Goal: Task Accomplishment & Management: Manage account settings

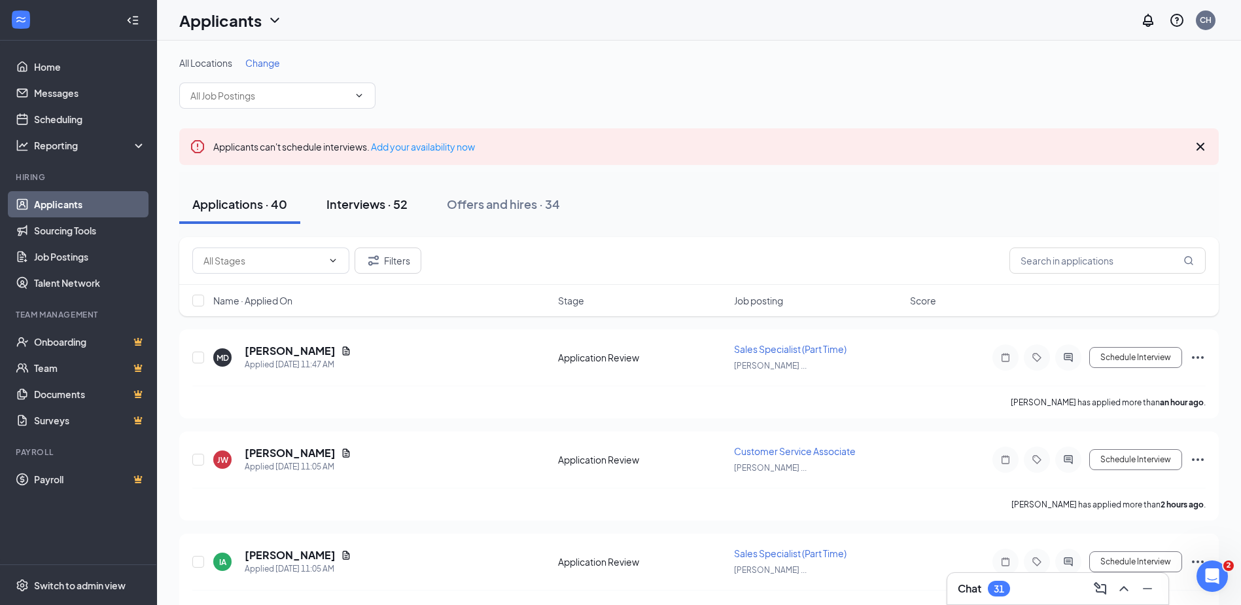
click at [366, 204] on div "Interviews · 52" at bounding box center [366, 204] width 81 height 16
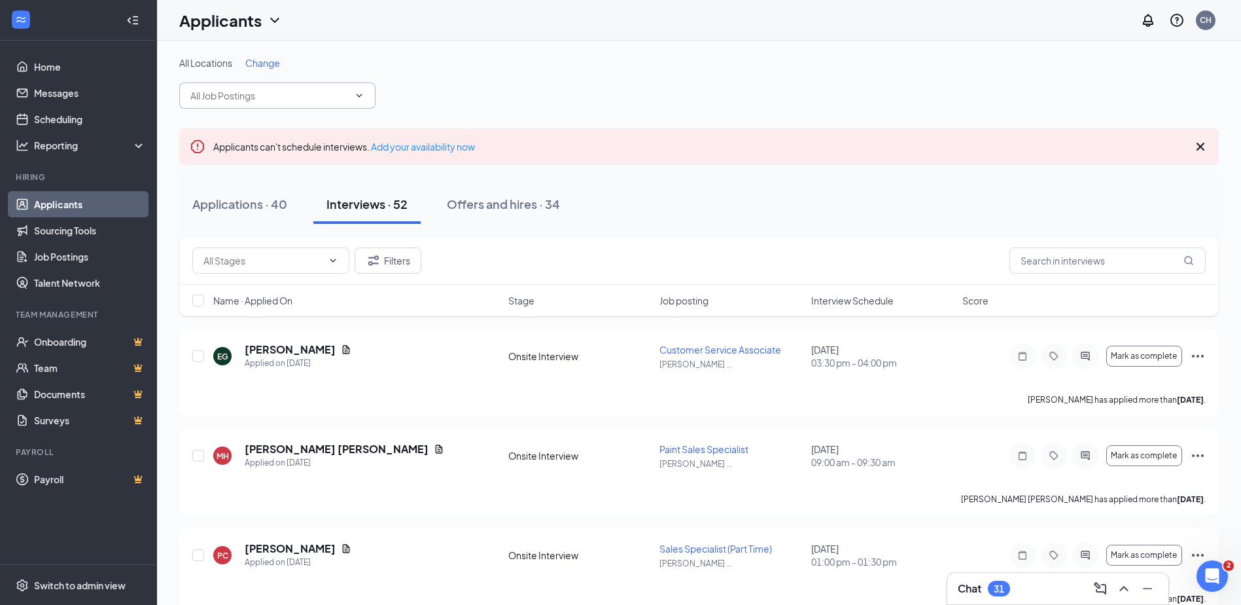
click at [252, 92] on input "text" at bounding box center [269, 95] width 158 height 14
click at [439, 86] on div "All Locations Change Stihl & Outdoor Power Sales Specialist (16549 | Celina Ace…" at bounding box center [699, 82] width 1040 height 52
click at [256, 62] on span "Change" at bounding box center [262, 63] width 35 height 12
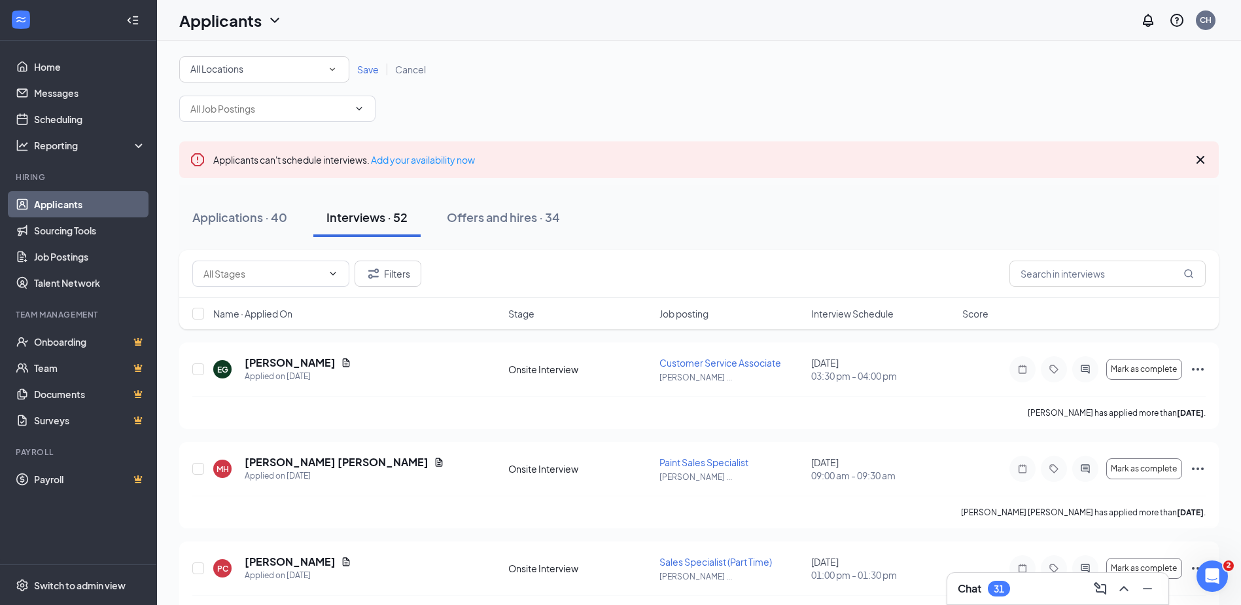
click at [275, 69] on div "All Locations" at bounding box center [264, 70] width 148 height 16
click at [284, 165] on span "[PERSON_NAME] Hardware | 18751" at bounding box center [265, 169] width 150 height 12
click at [362, 74] on span "Save" at bounding box center [368, 69] width 22 height 12
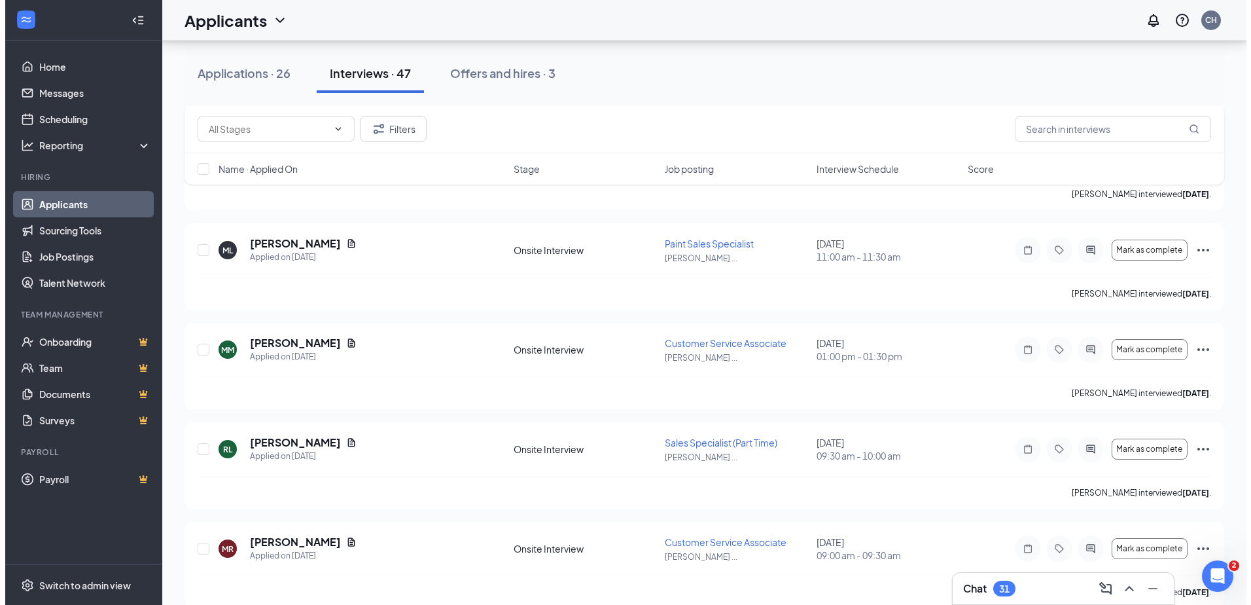
scroll to position [4439, 0]
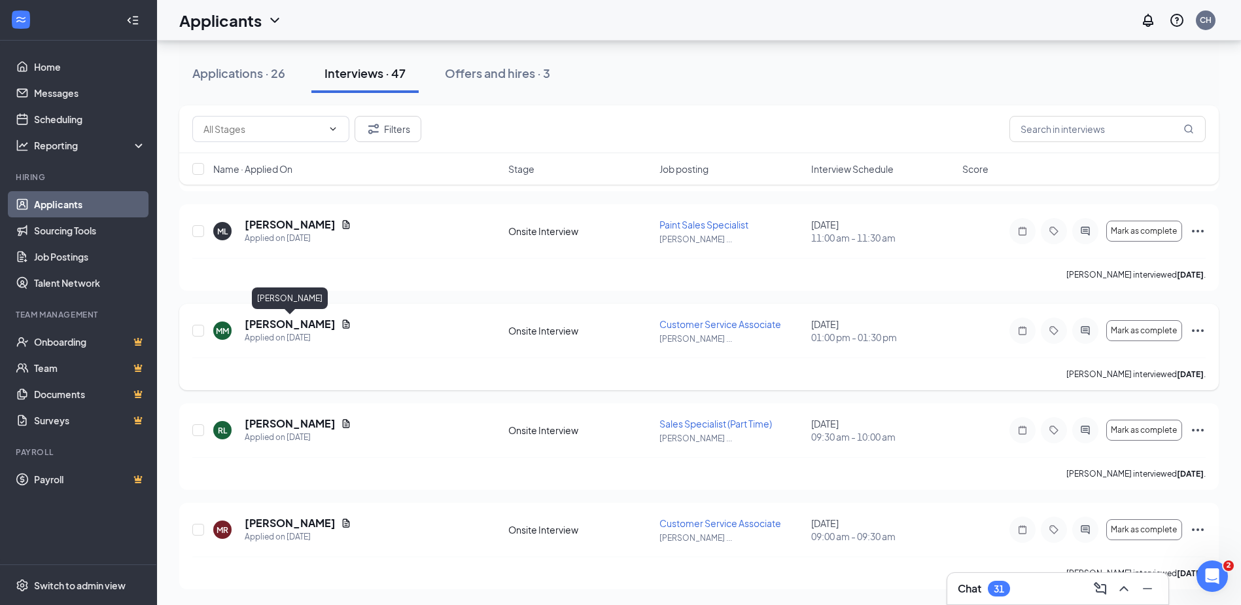
click at [311, 326] on h5 "[PERSON_NAME]" at bounding box center [290, 324] width 91 height 14
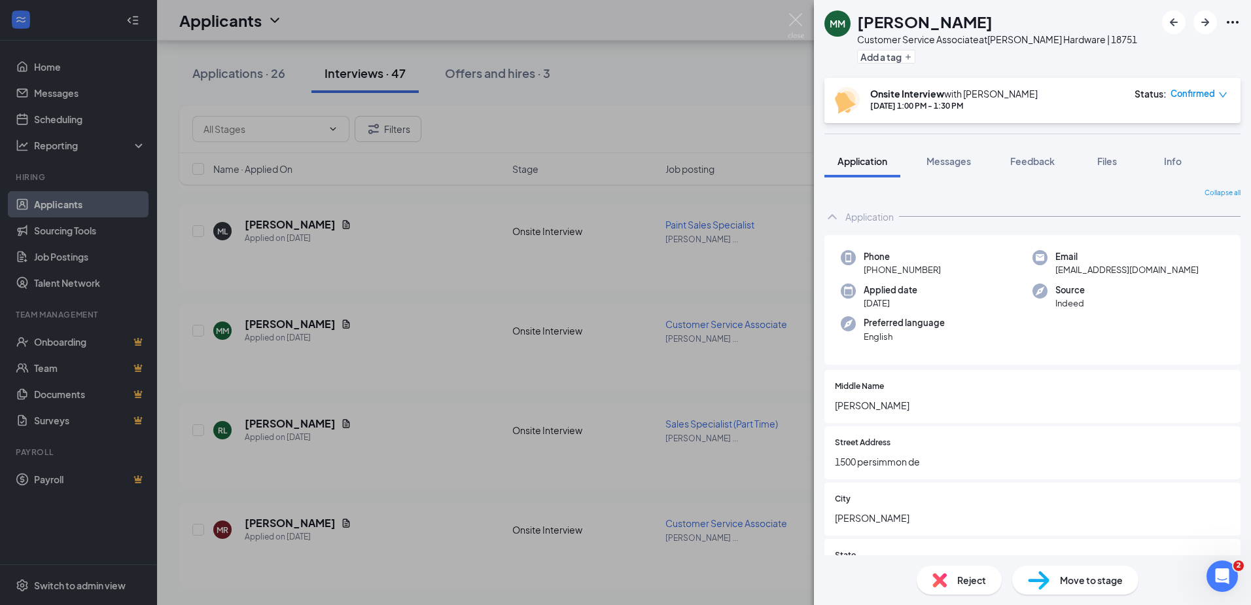
click at [1092, 576] on span "Move to stage" at bounding box center [1091, 579] width 63 height 14
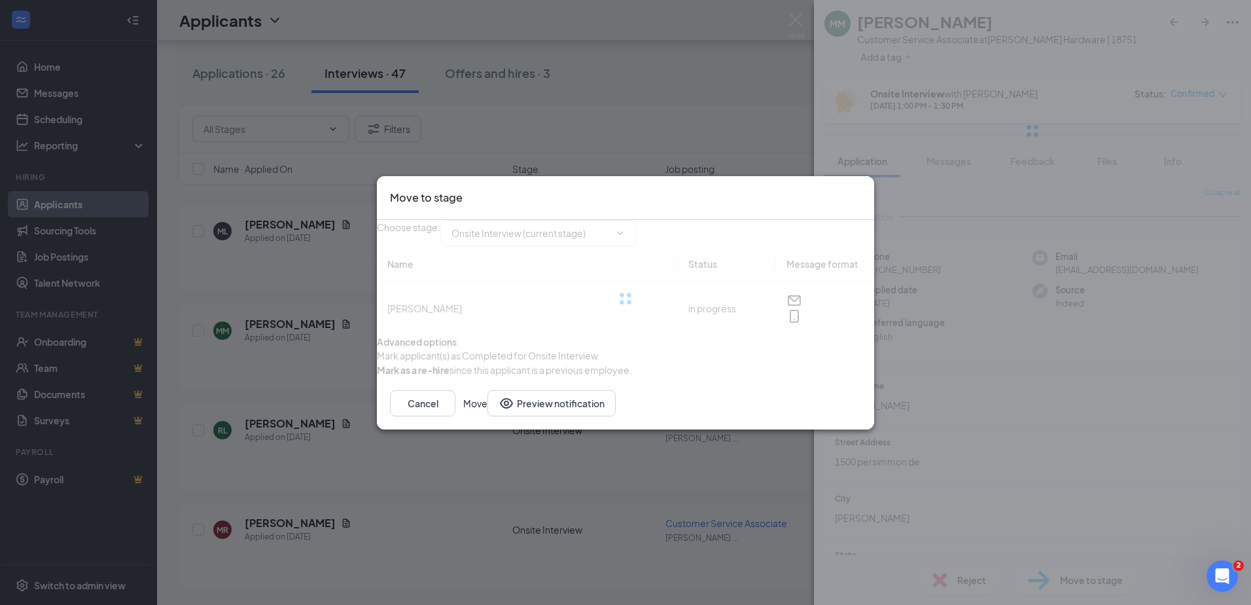
type input "Hiring Complete (next stage)"
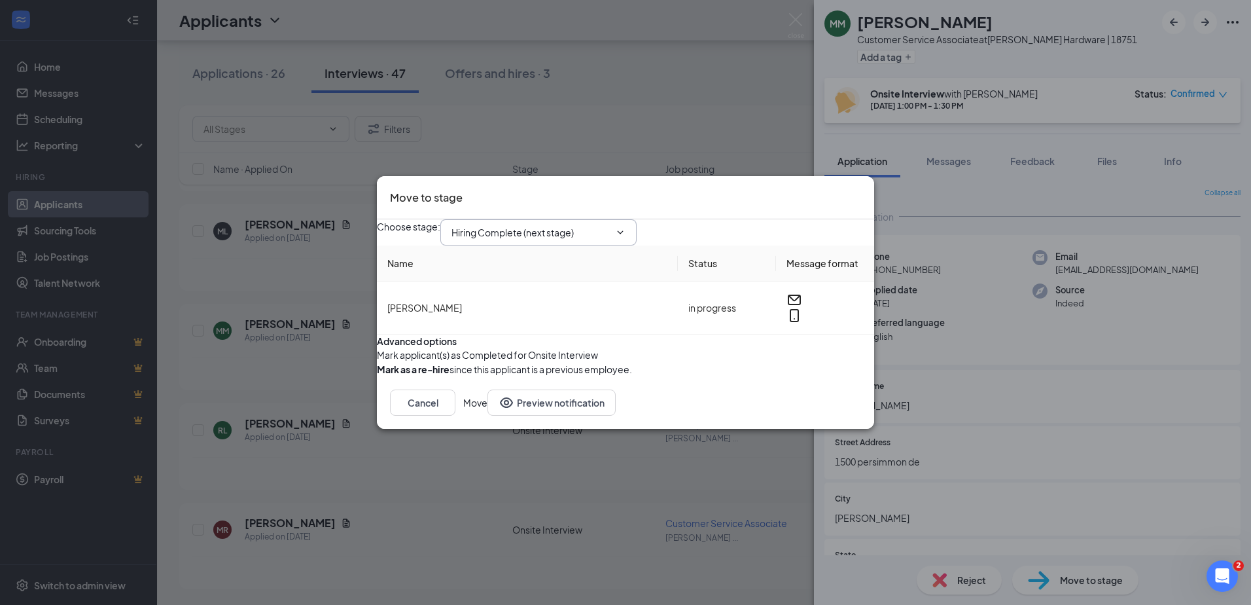
click at [580, 225] on input "Hiring Complete (next stage)" at bounding box center [530, 232] width 158 height 14
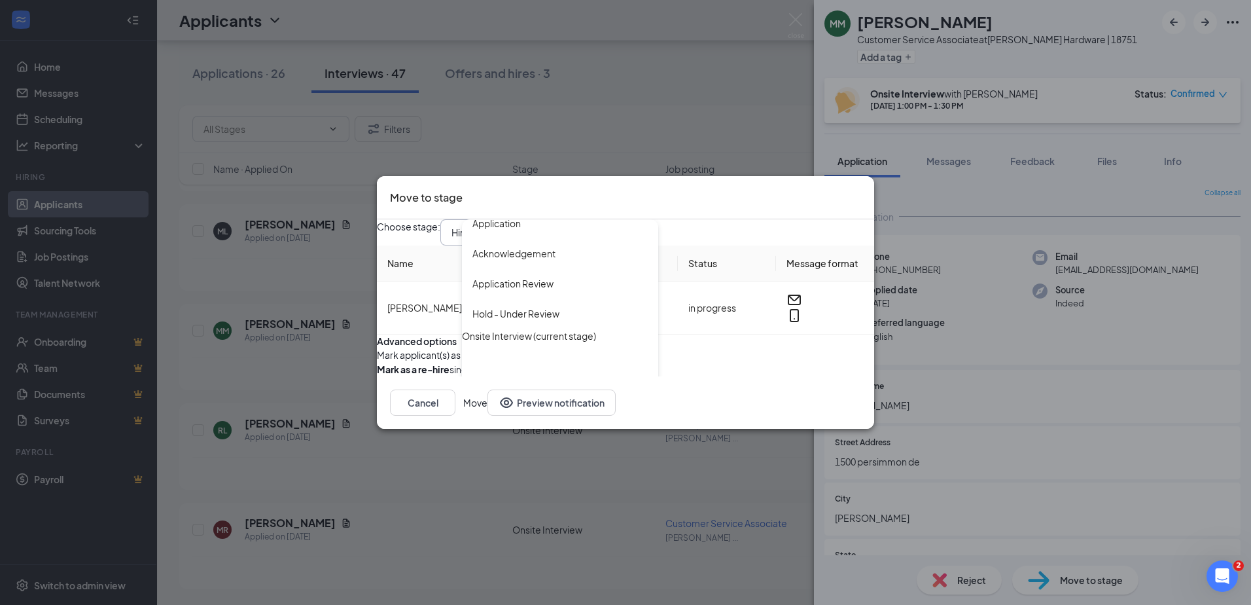
scroll to position [14, 0]
click at [517, 384] on div "Hiring Complete (next stage)" at bounding box center [494, 413] width 44 height 58
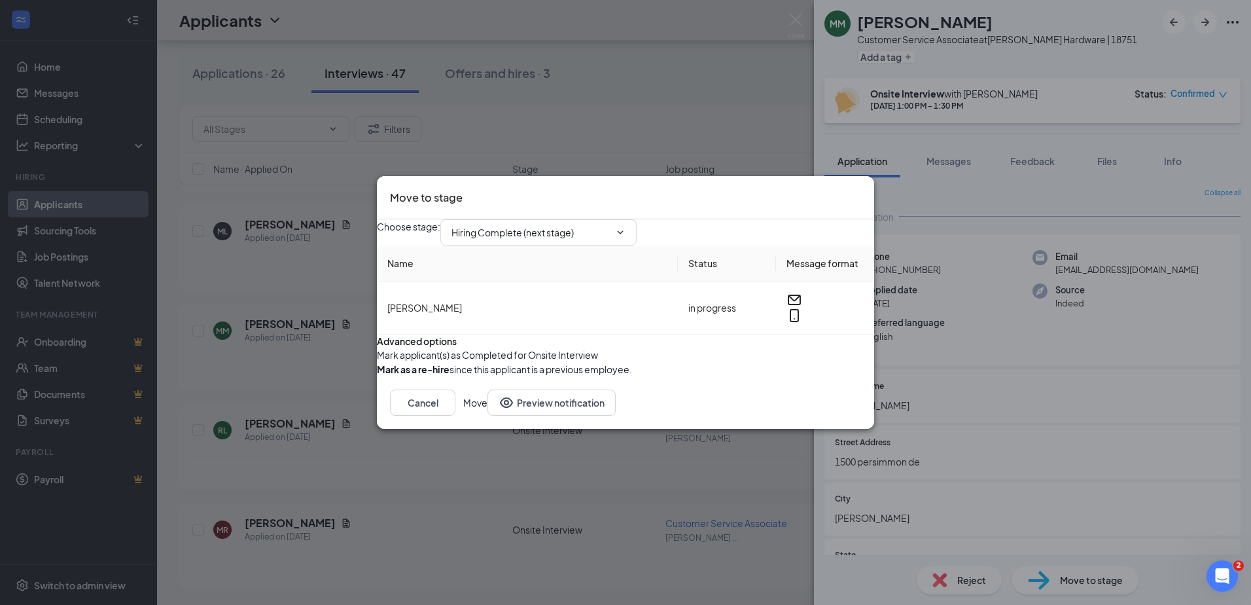
click at [861, 189] on icon "Cross" at bounding box center [861, 189] width 0 height 0
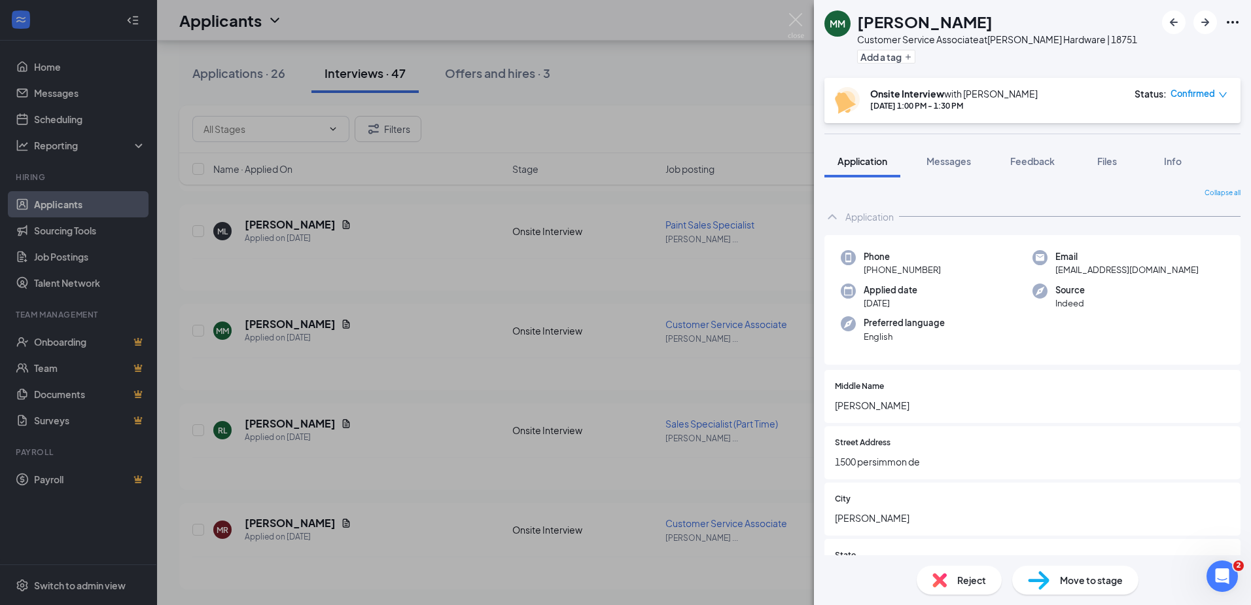
click at [661, 73] on div "MM [PERSON_NAME] Customer Service Associate at [PERSON_NAME] Hardware | 18751 A…" at bounding box center [625, 302] width 1251 height 605
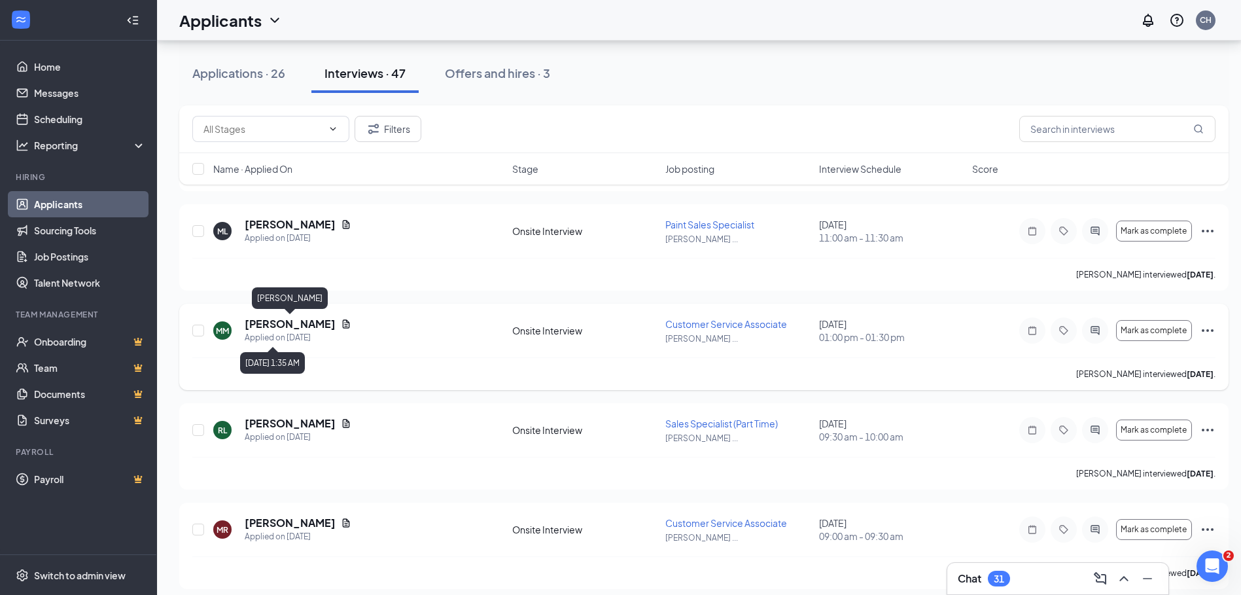
click at [311, 318] on h5 "[PERSON_NAME]" at bounding box center [290, 324] width 91 height 14
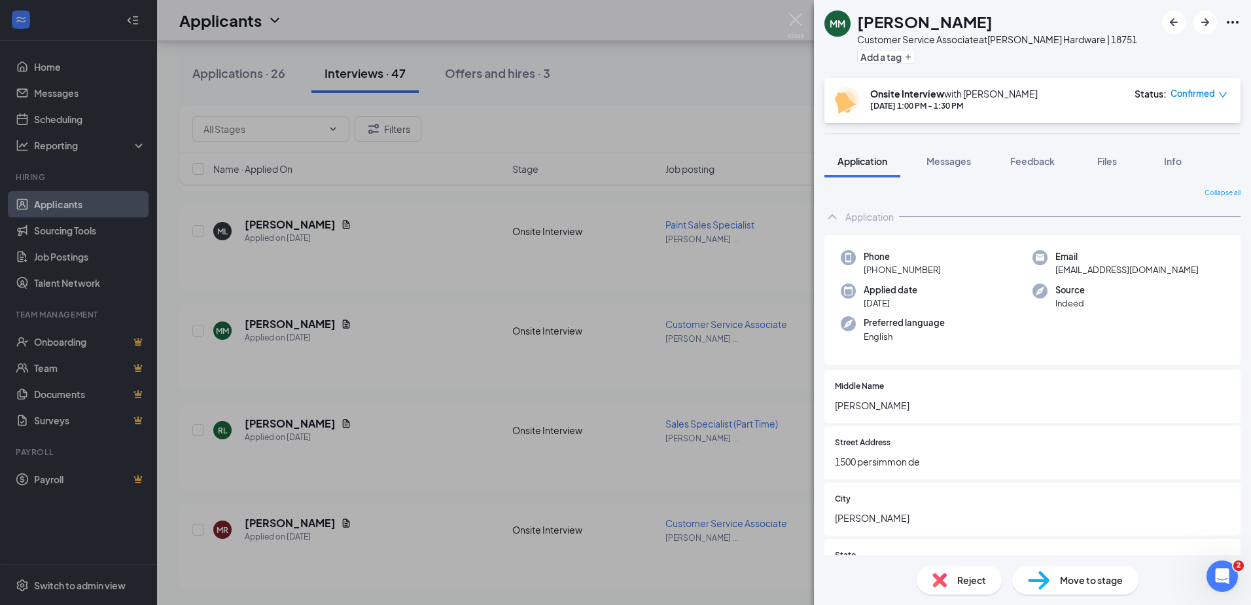
click at [1087, 574] on span "Move to stage" at bounding box center [1091, 579] width 63 height 14
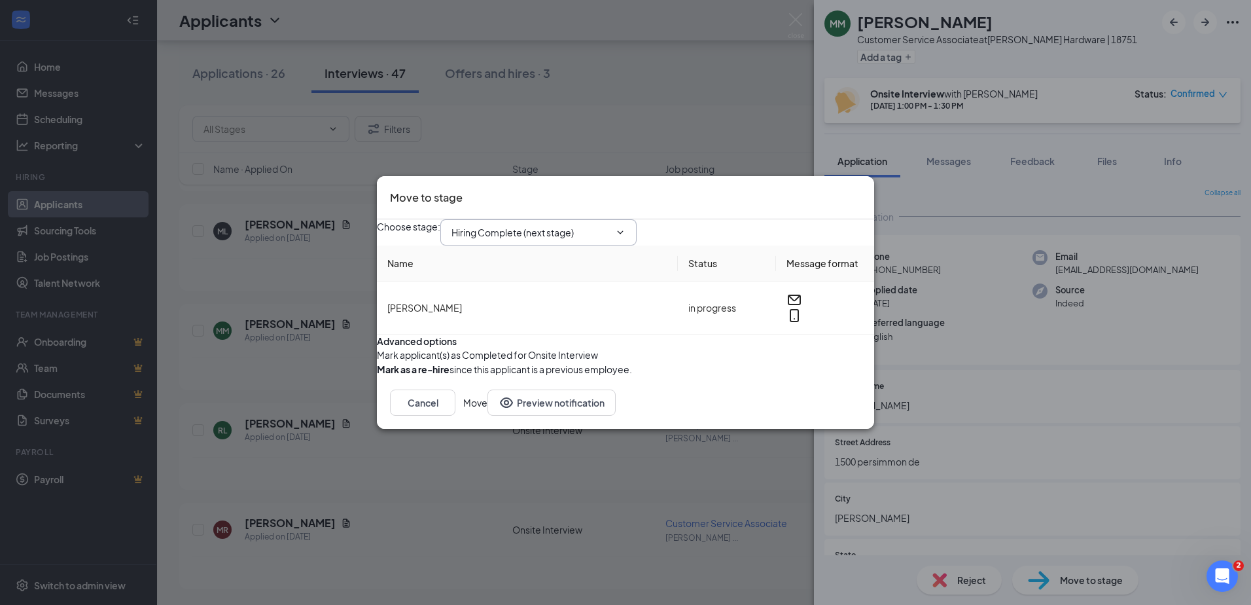
click at [634, 219] on span "Hiring Complete (next stage)" at bounding box center [538, 232] width 196 height 26
click at [625, 227] on icon "ChevronDown" at bounding box center [620, 232] width 10 height 10
click at [597, 225] on input "Hiring Complete (next stage)" at bounding box center [530, 232] width 158 height 14
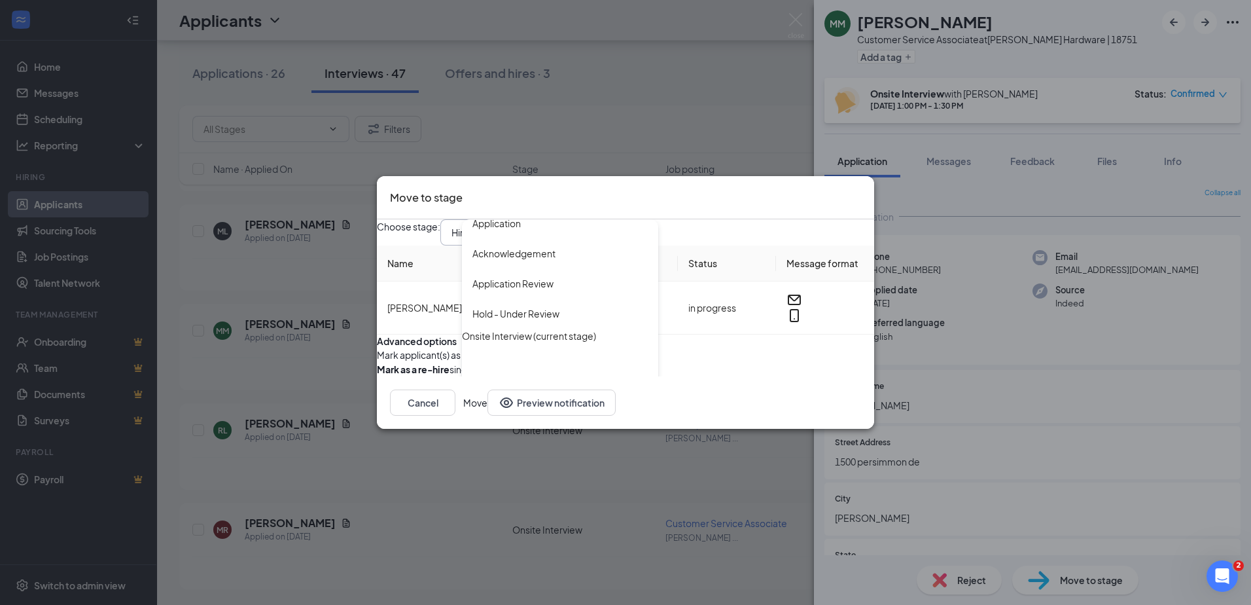
scroll to position [14, 0]
click at [536, 340] on div "Hiring Complete (next stage)" at bounding box center [560, 413] width 196 height 147
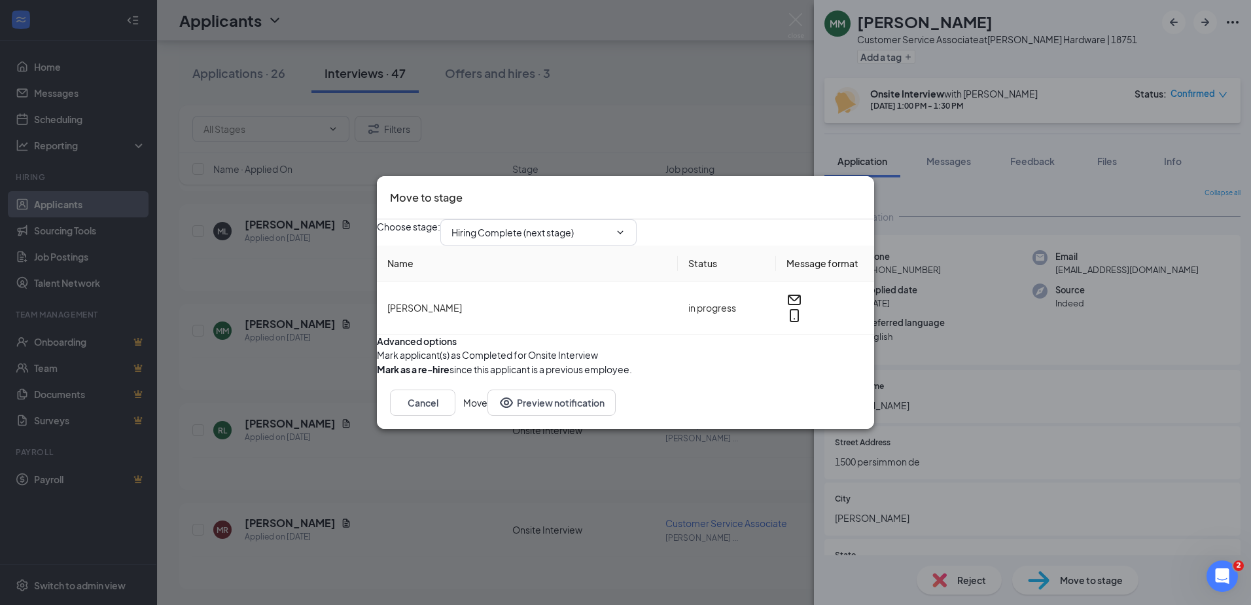
click at [487, 415] on button "Move" at bounding box center [475, 402] width 24 height 26
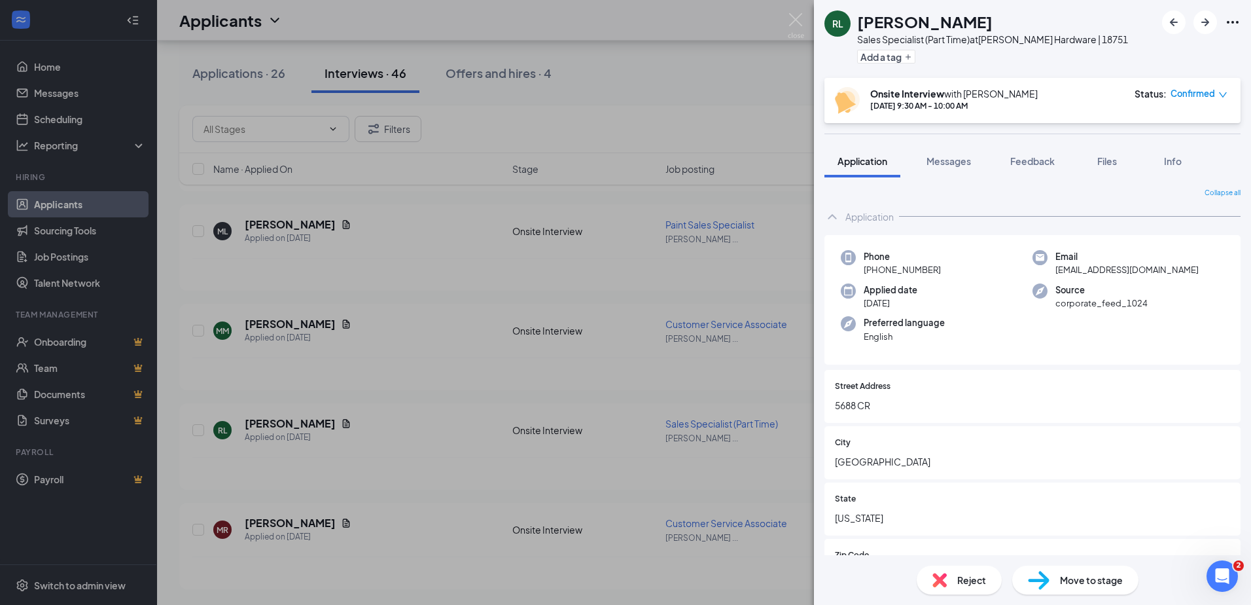
click at [636, 131] on div "[PERSON_NAME] [PERSON_NAME] Sales Specialist (Part Time) at [PERSON_NAME] Hardw…" at bounding box center [625, 302] width 1251 height 605
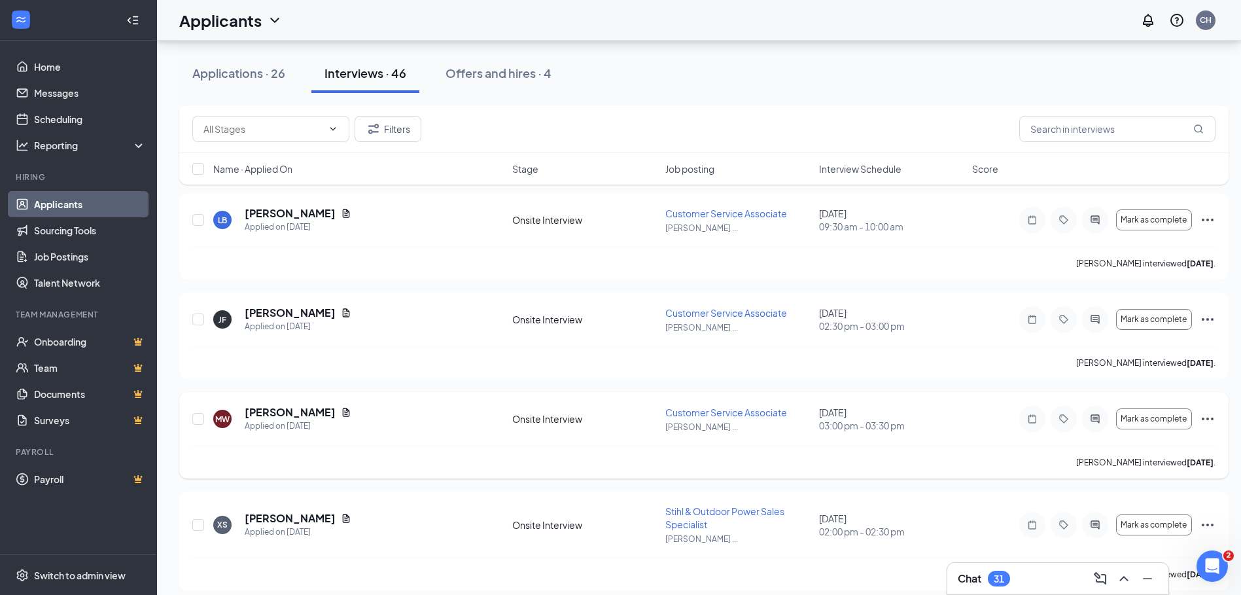
scroll to position [3564, 0]
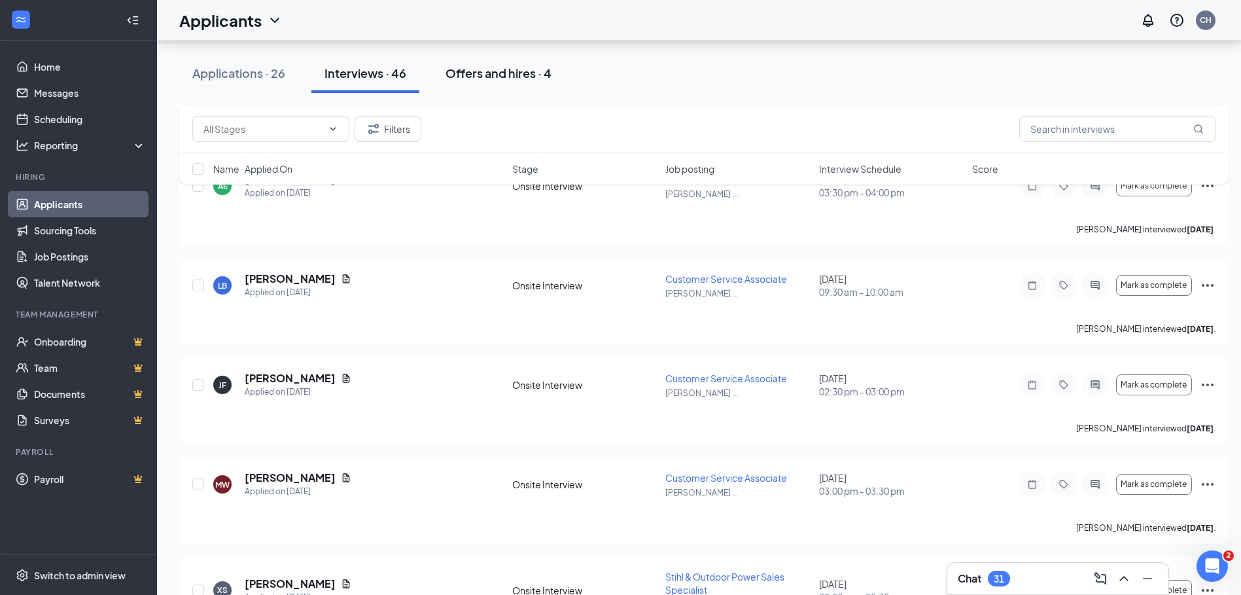
click at [510, 65] on div "Offers and hires · 4" at bounding box center [499, 73] width 106 height 16
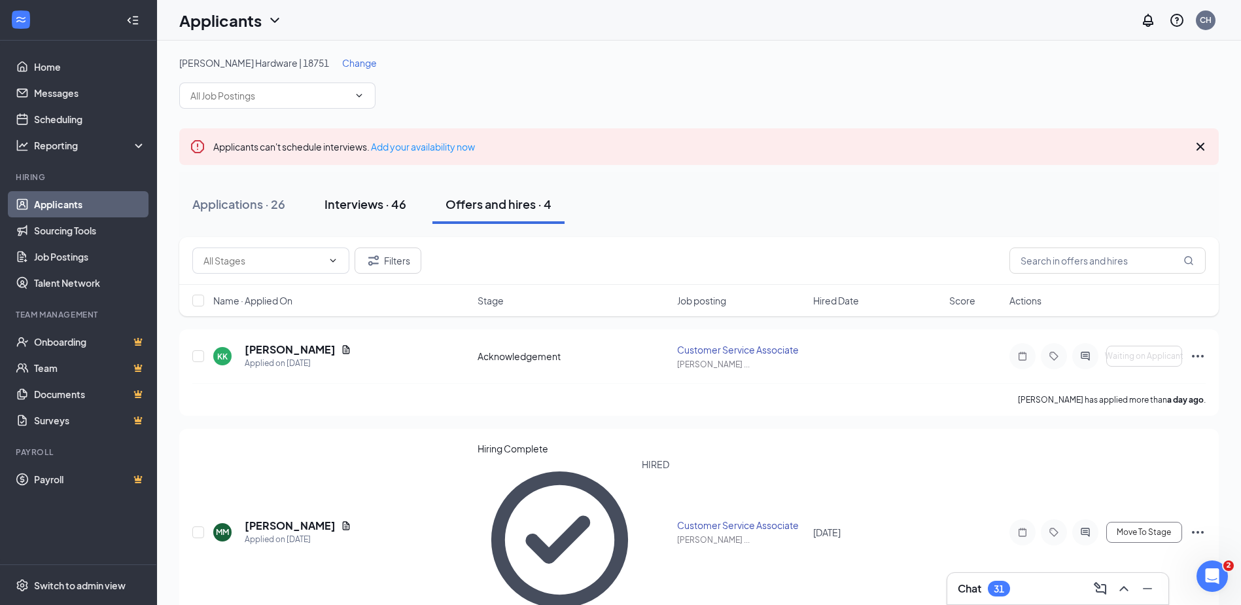
click at [376, 202] on div "Interviews · 46" at bounding box center [366, 204] width 82 height 16
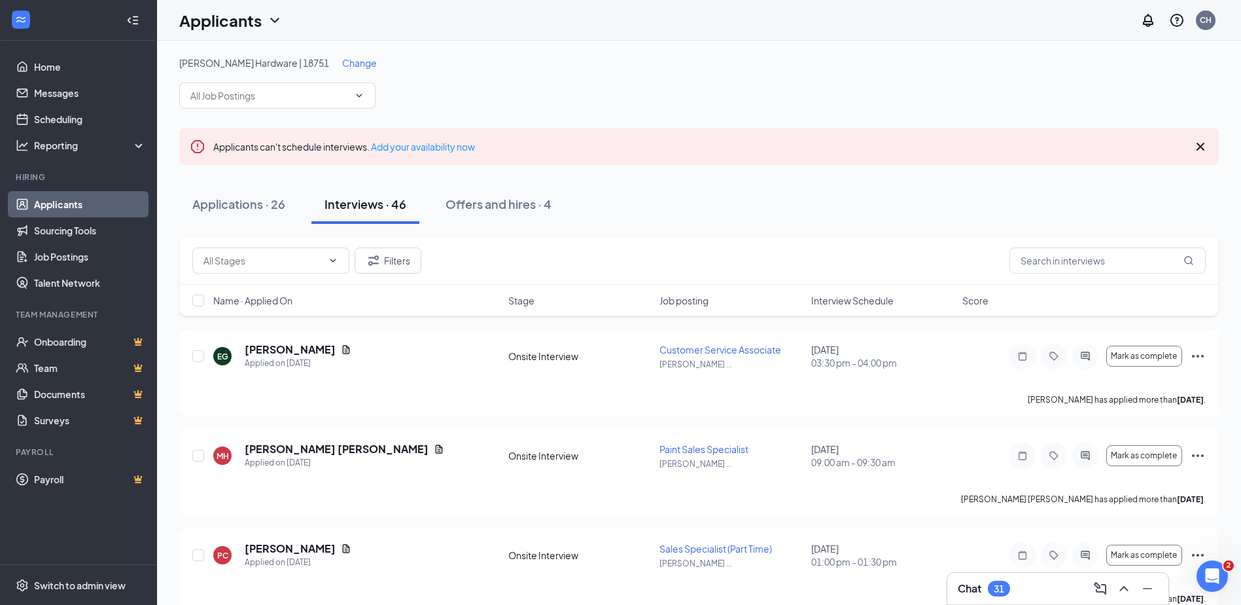
click at [342, 62] on span "Change" at bounding box center [359, 63] width 35 height 12
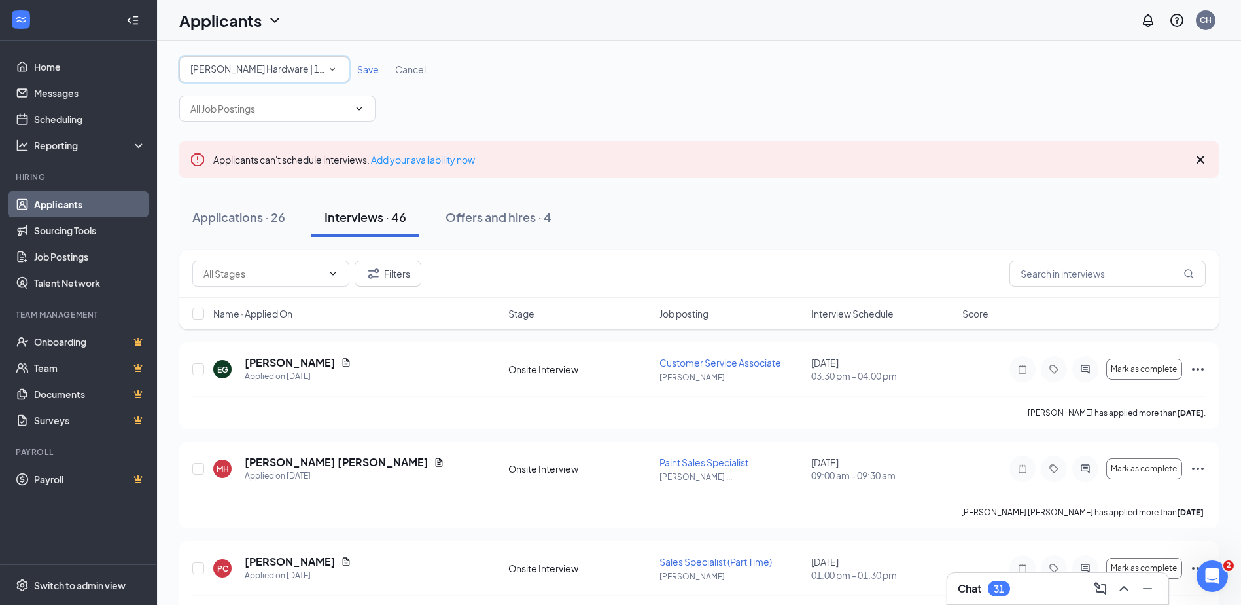
click at [311, 71] on span "[PERSON_NAME] Hardware | 18751" at bounding box center [265, 69] width 150 height 12
click at [266, 128] on span "16549 | Celina Ace Hardware" at bounding box center [245, 122] width 121 height 12
click at [362, 71] on span "Save" at bounding box center [368, 69] width 22 height 12
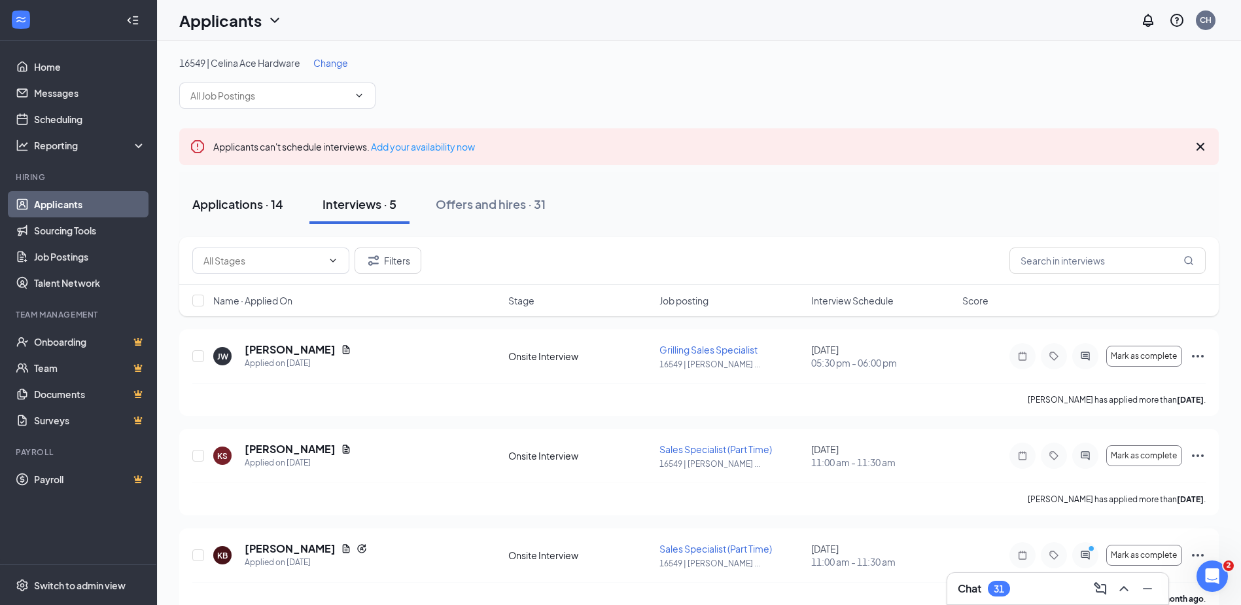
click at [267, 197] on div "Applications · 14" at bounding box center [237, 204] width 91 height 16
